Goal: Check status: Check status

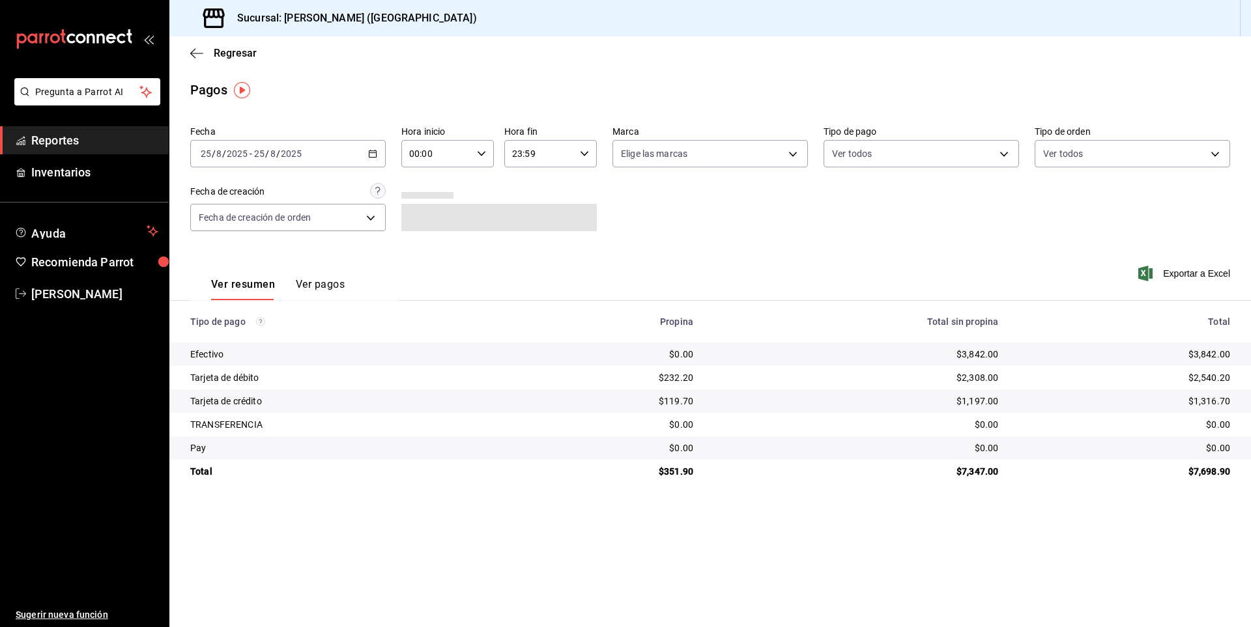
click at [371, 155] on icon "button" at bounding box center [372, 153] width 9 height 9
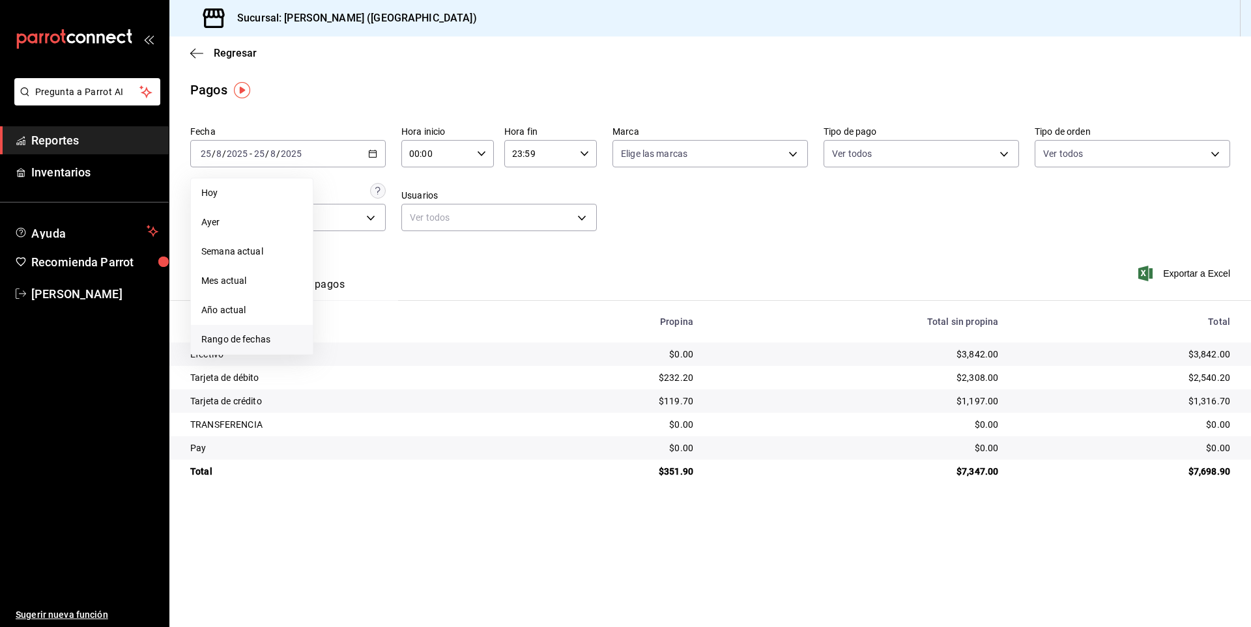
click at [222, 345] on span "Rango de fechas" at bounding box center [251, 340] width 101 height 14
click at [453, 332] on button "23" at bounding box center [455, 326] width 23 height 23
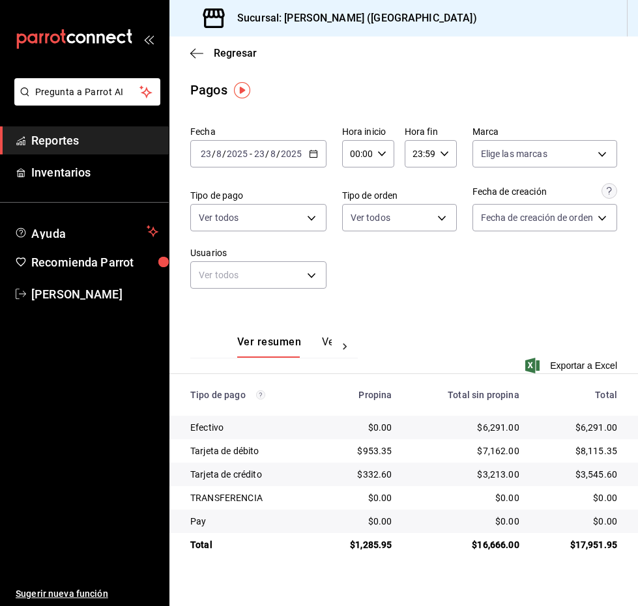
click at [311, 150] on icon "button" at bounding box center [313, 153] width 9 height 9
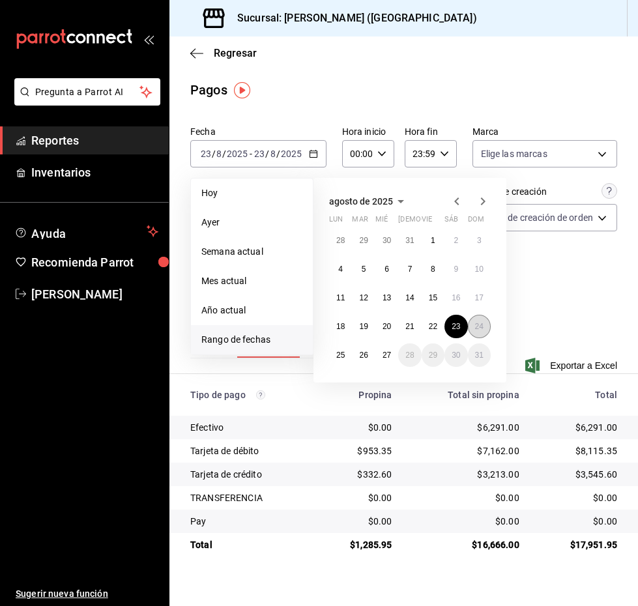
click at [468, 324] on button "24" at bounding box center [479, 326] width 23 height 23
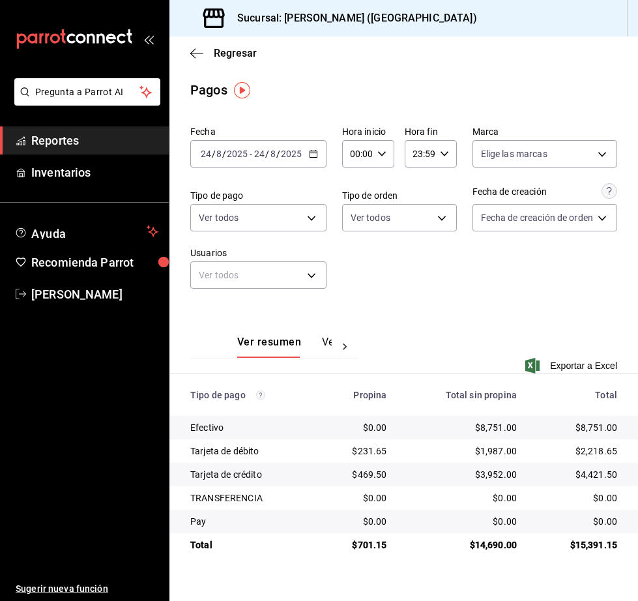
click at [313, 156] on icon "button" at bounding box center [313, 153] width 9 height 9
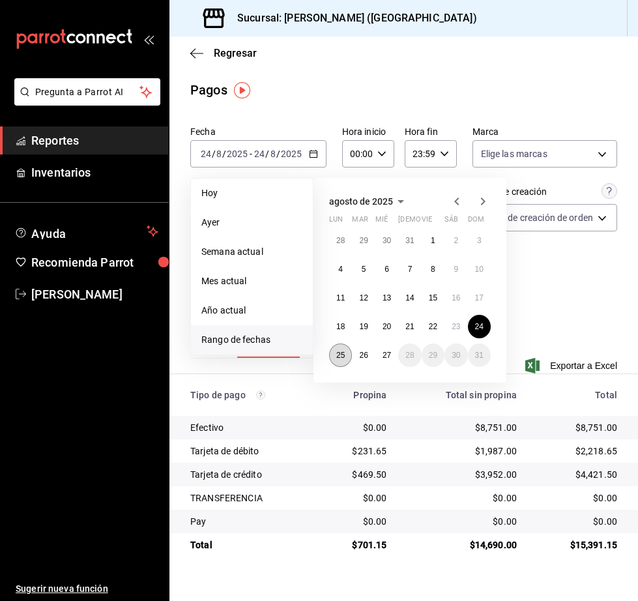
click at [337, 360] on button "25" at bounding box center [340, 354] width 23 height 23
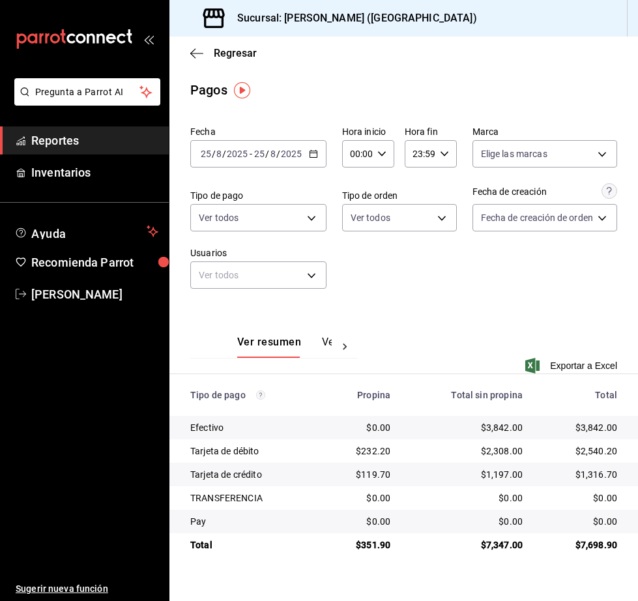
click at [309, 152] on icon "button" at bounding box center [313, 153] width 9 height 9
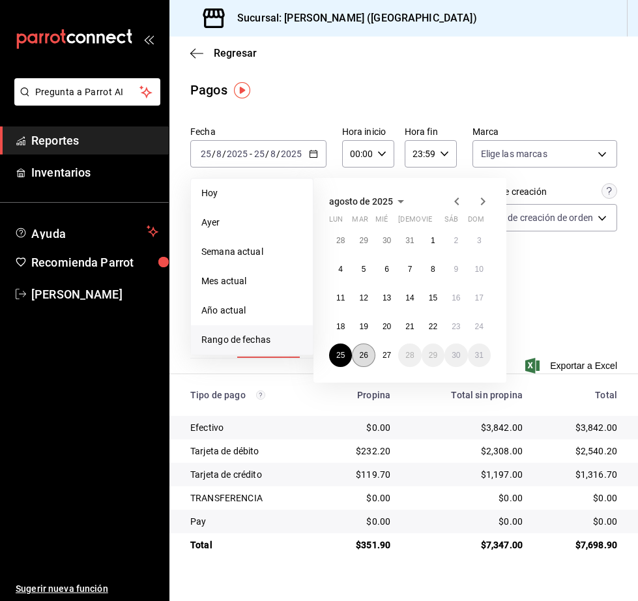
click at [371, 351] on button "26" at bounding box center [363, 354] width 23 height 23
